Goal: Check status

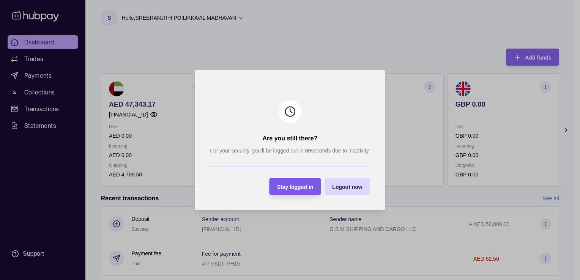
click at [293, 182] on div "Stay logged in" at bounding box center [295, 186] width 36 height 9
